Goal: Information Seeking & Learning: Learn about a topic

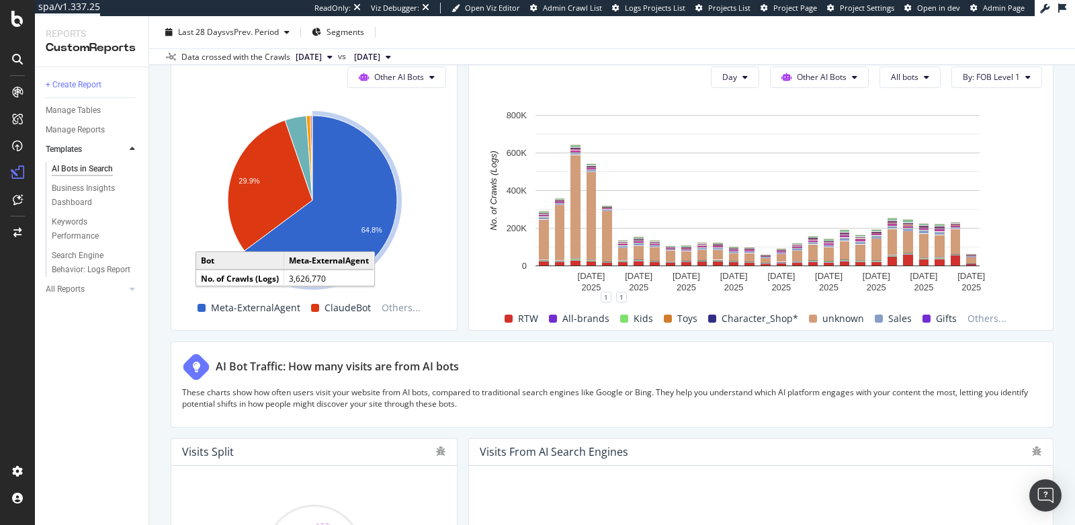
scroll to position [2047, 0]
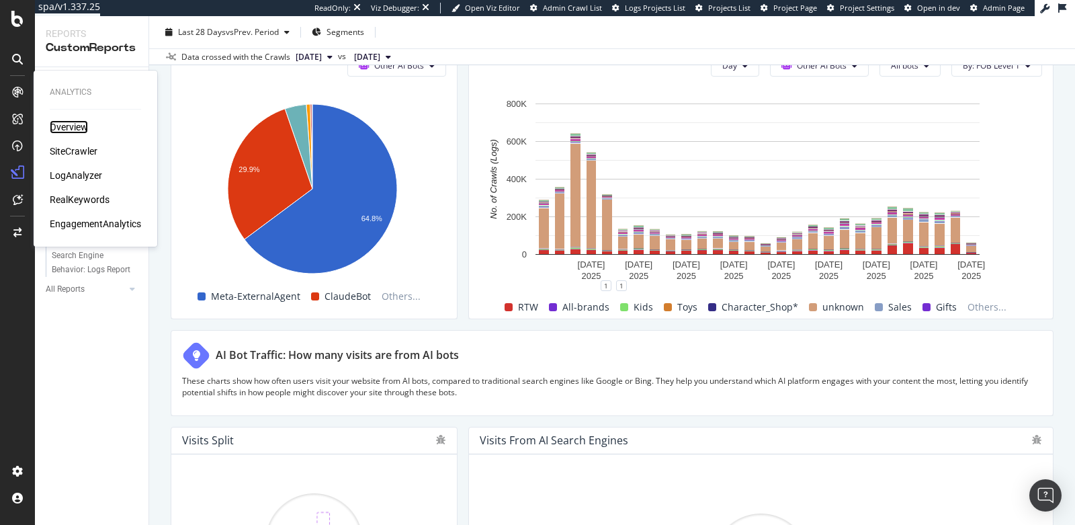
click at [67, 124] on div "Overview" at bounding box center [69, 126] width 38 height 13
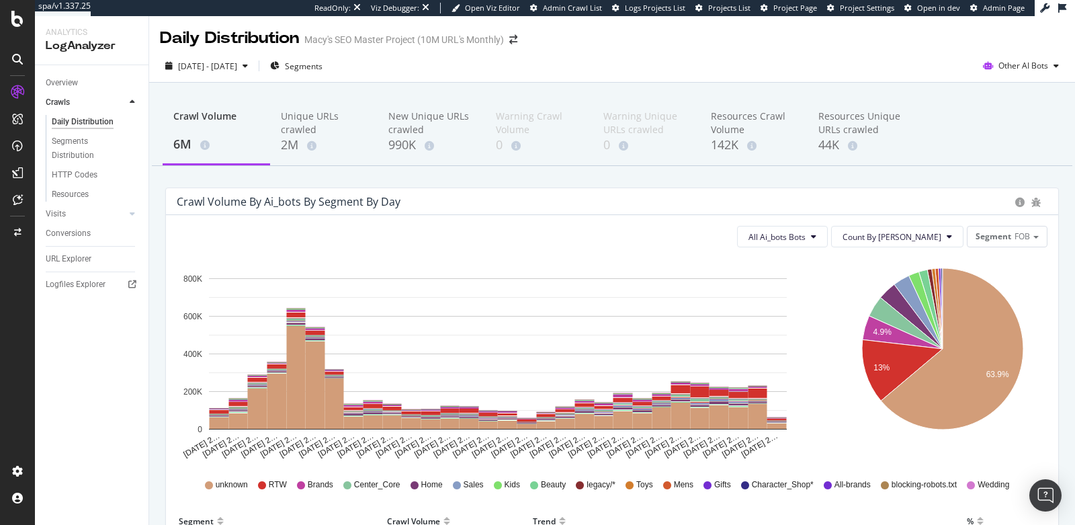
scroll to position [446, 0]
